Goal: Navigation & Orientation: Find specific page/section

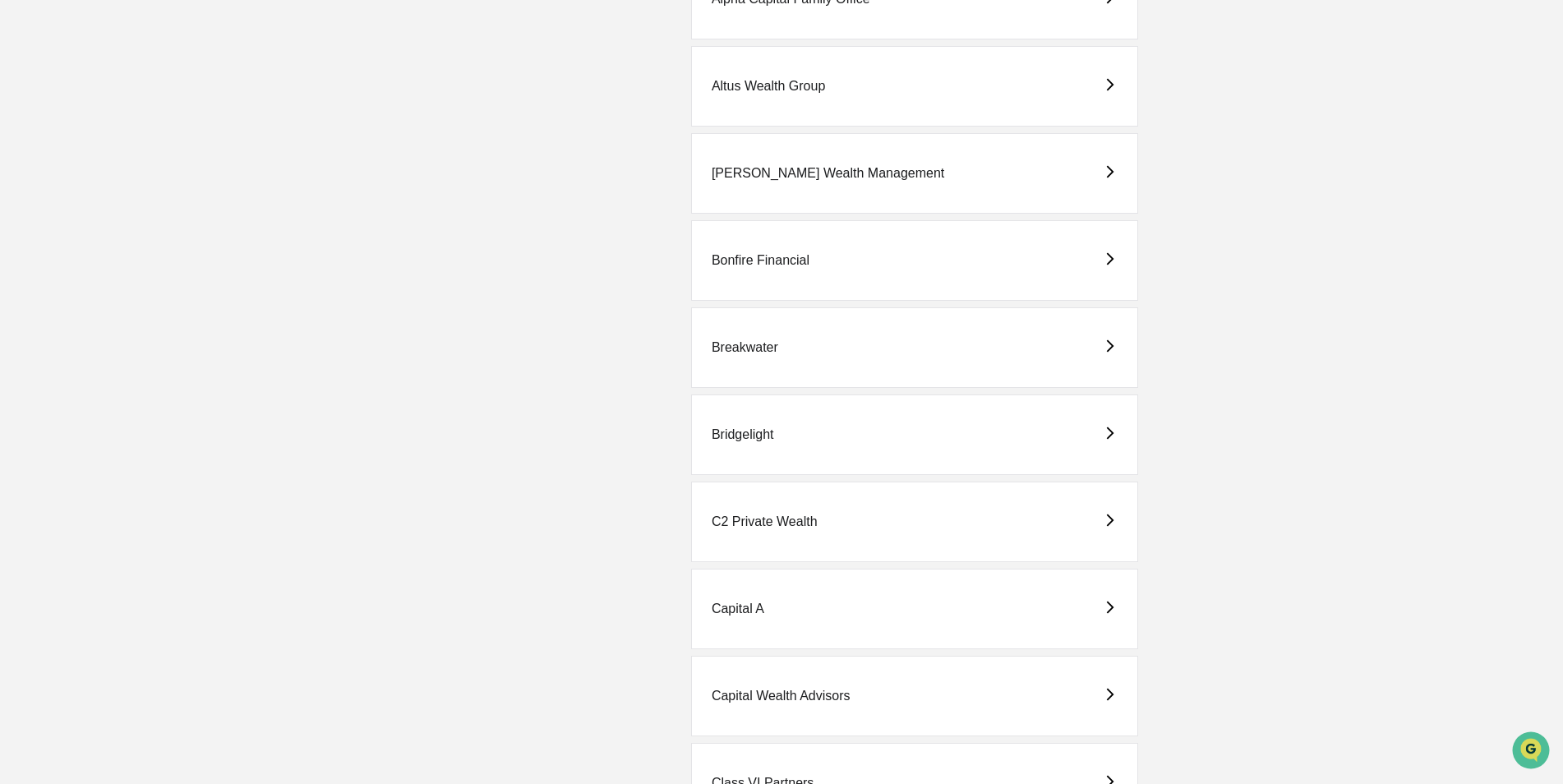
scroll to position [657, 0]
click at [739, 692] on div "Capital Wealth Advisors" at bounding box center [781, 691] width 139 height 15
